Goal: Use online tool/utility

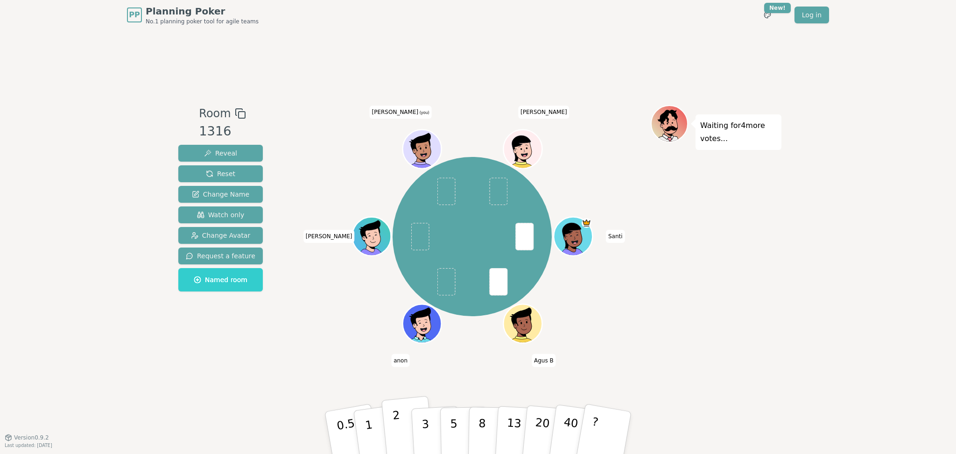
click at [396, 440] on p "2" at bounding box center [398, 433] width 12 height 51
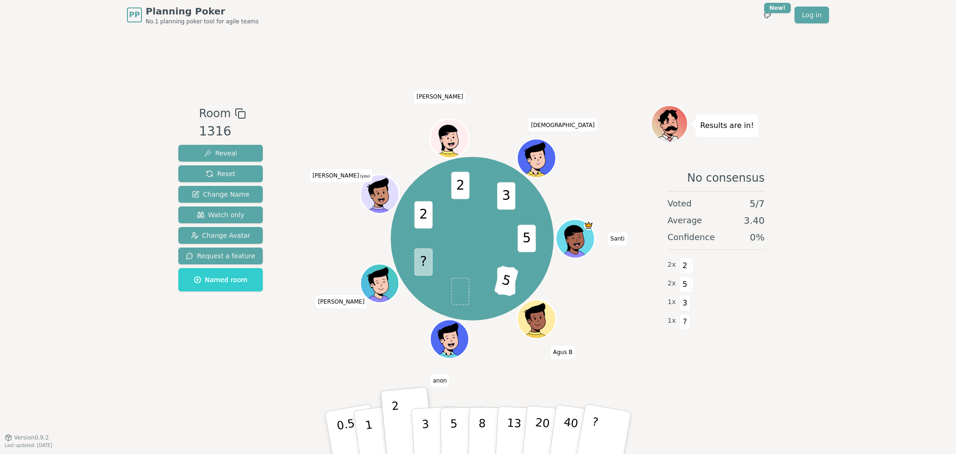
drag, startPoint x: 451, startPoint y: 420, endPoint x: -381, endPoint y: 211, distance: 858.4
click at [0, 211] on html "PP Planning Poker No.1 planning poker tool for agile teams Toggle theme New! Lo…" at bounding box center [478, 227] width 956 height 454
click at [457, 434] on button "5" at bounding box center [464, 432] width 48 height 71
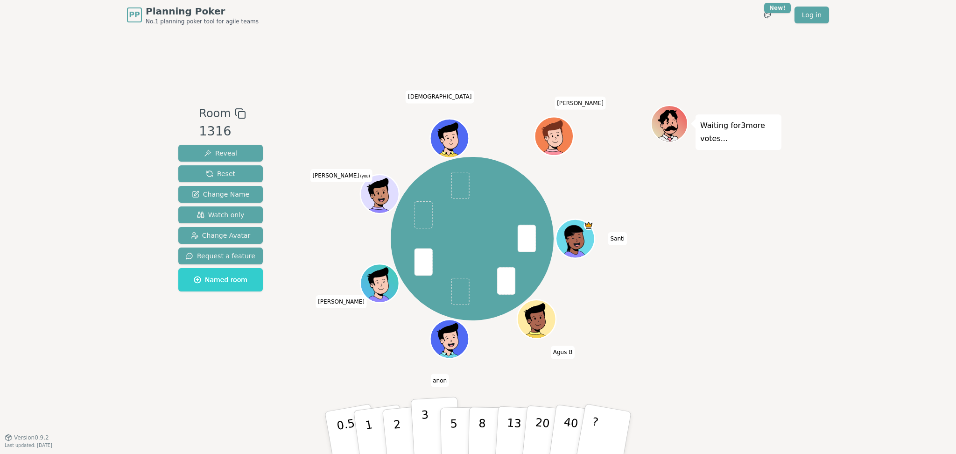
click at [430, 432] on button "3" at bounding box center [436, 432] width 51 height 73
click at [748, 295] on div "Waiting for 2 more votes..." at bounding box center [716, 233] width 131 height 257
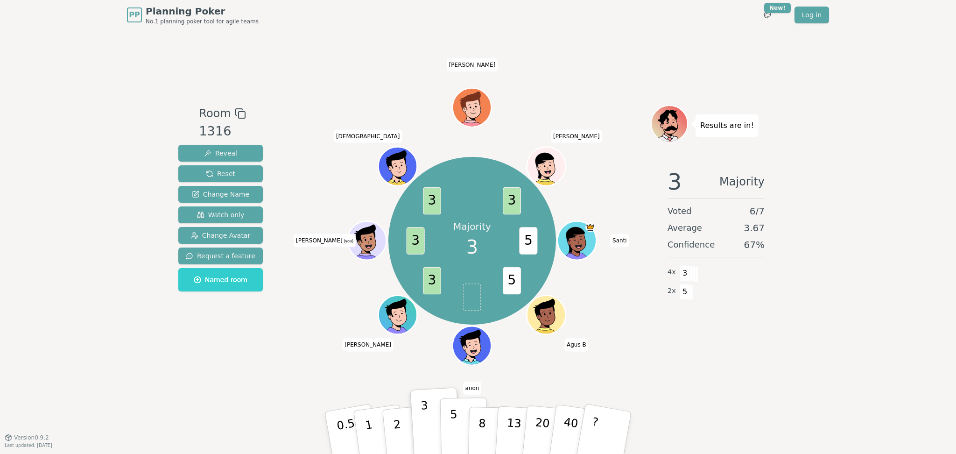
click at [463, 428] on button "5" at bounding box center [464, 432] width 48 height 71
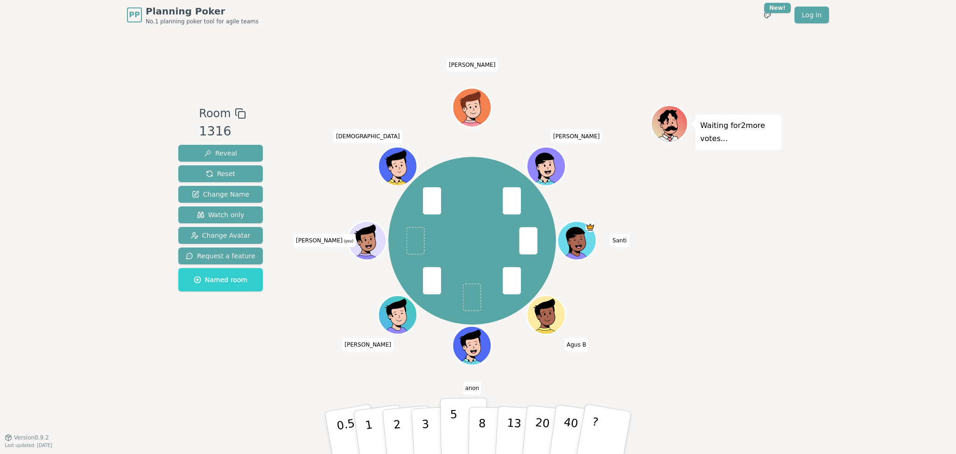
click at [460, 425] on button "5" at bounding box center [464, 432] width 48 height 71
click at [446, 420] on button "5" at bounding box center [464, 432] width 48 height 71
click at [447, 420] on button "5" at bounding box center [464, 432] width 48 height 71
